Goal: Task Accomplishment & Management: Use online tool/utility

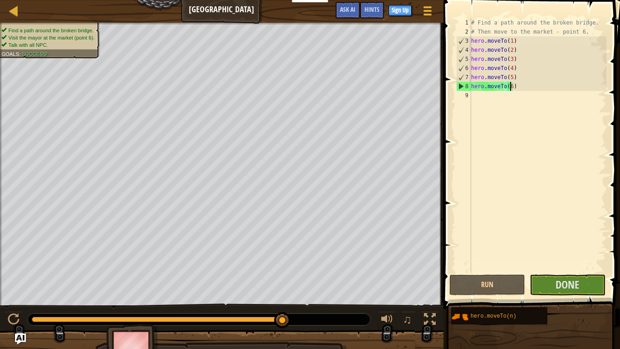
scroll to position [4, 0]
click at [561, 290] on span "Done" at bounding box center [568, 284] width 24 height 15
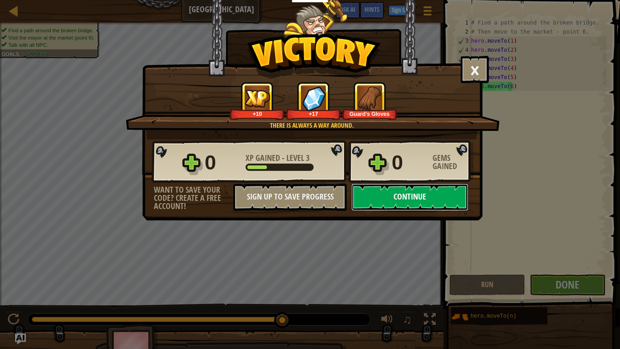
click at [396, 190] on button "Continue" at bounding box center [410, 197] width 117 height 27
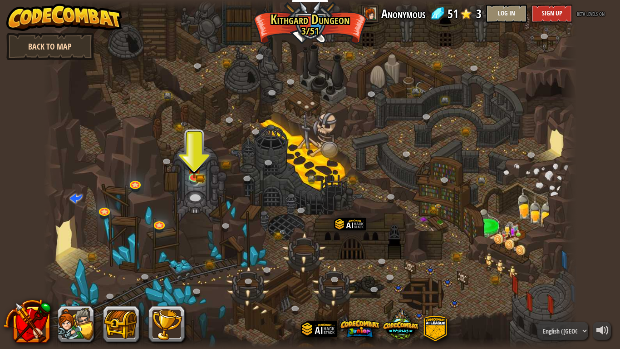
click at [75, 45] on link "Back to Map" at bounding box center [50, 46] width 88 height 27
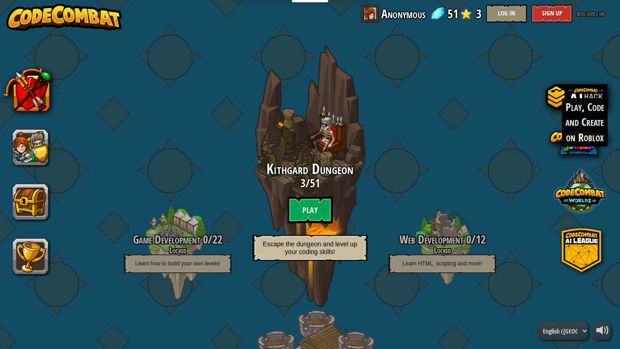
click at [584, 212] on span at bounding box center [580, 190] width 51 height 51
